Goal: Use online tool/utility: Utilize a website feature to perform a specific function

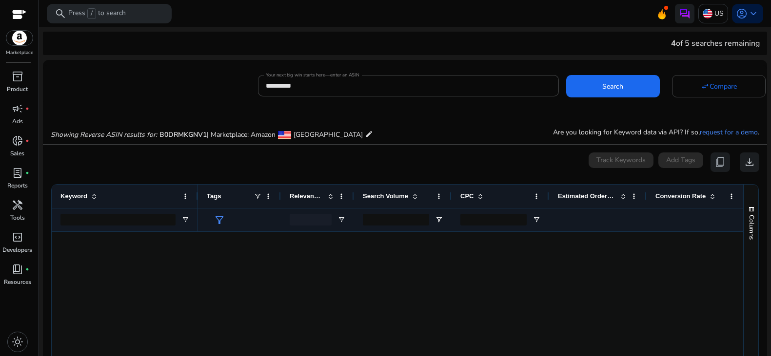
scroll to position [634, 0]
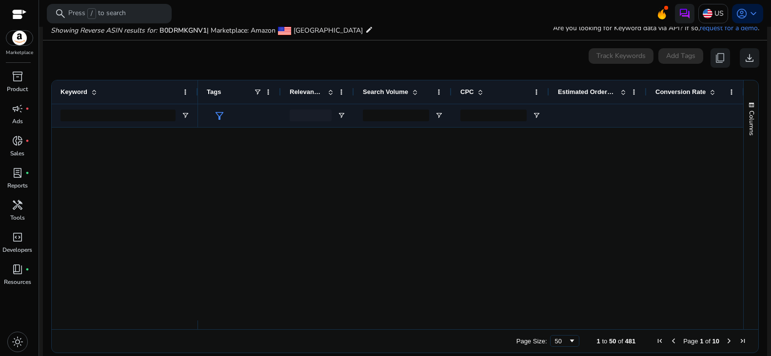
scroll to position [634, 0]
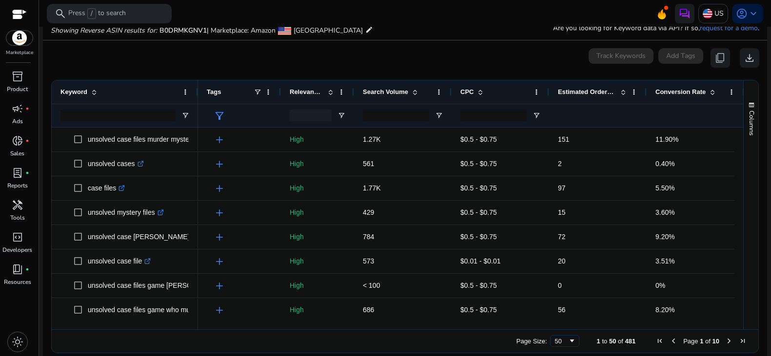
scroll to position [634, 0]
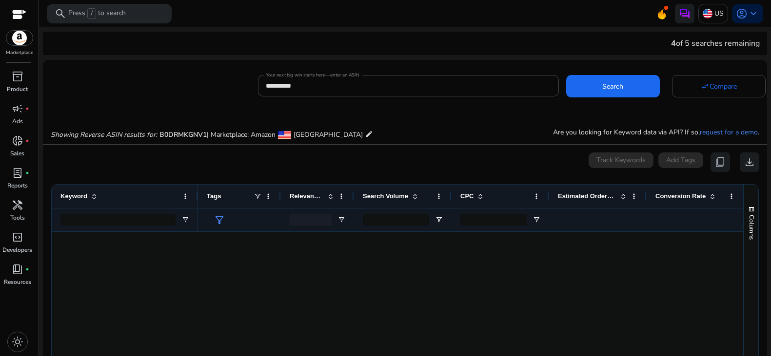
scroll to position [634, 0]
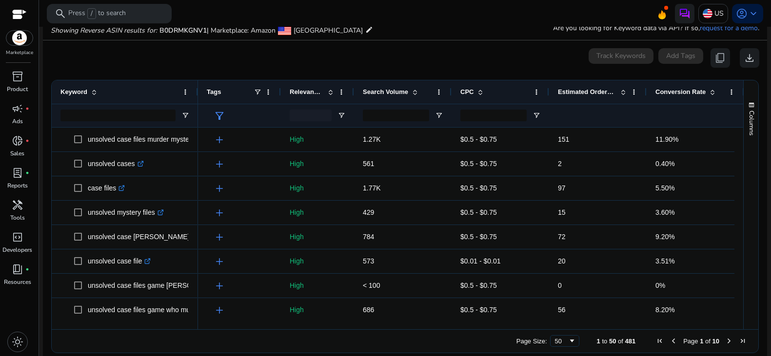
scroll to position [634, 0]
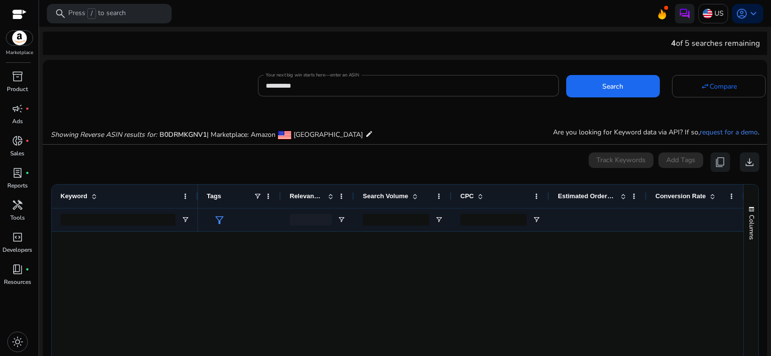
scroll to position [634, 0]
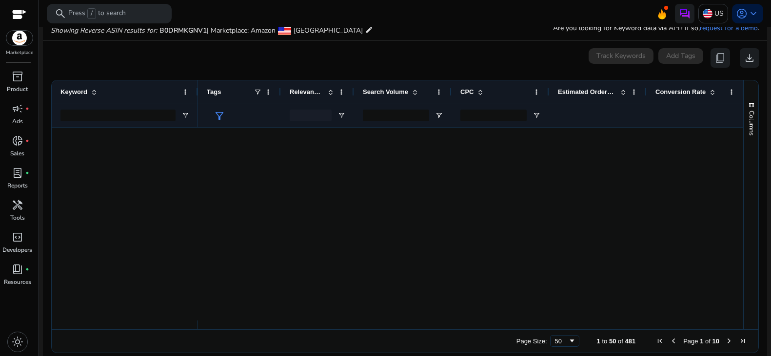
scroll to position [634, 0]
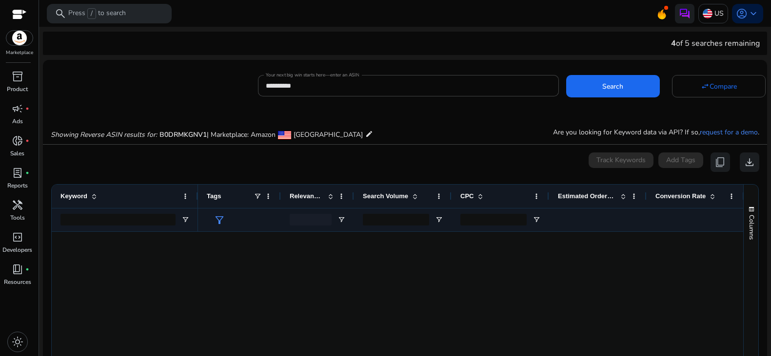
scroll to position [634, 0]
